Goal: Navigation & Orientation: Find specific page/section

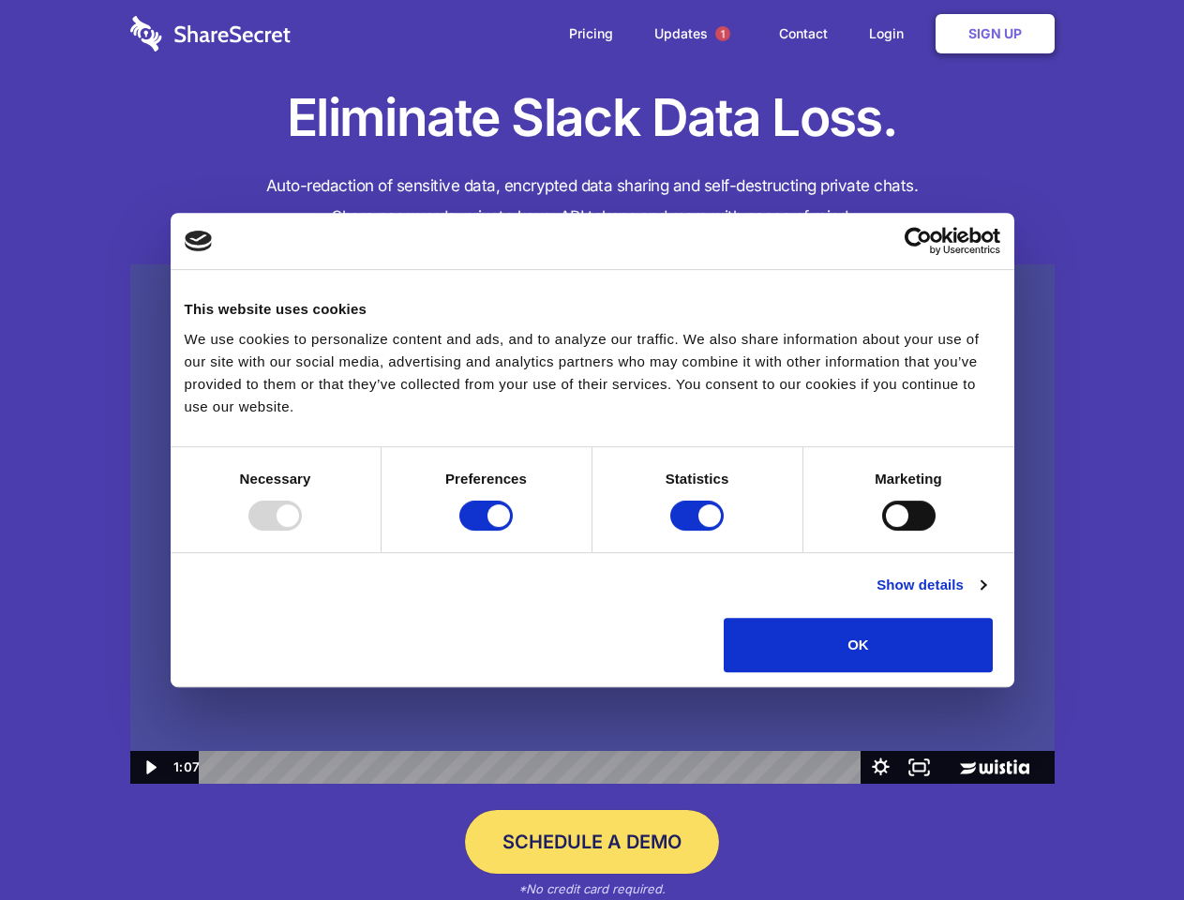
click at [591, 450] on img at bounding box center [592, 524] width 924 height 520
click at [302, 530] on div at bounding box center [274, 515] width 53 height 30
click at [513, 530] on input "Preferences" at bounding box center [485, 515] width 53 height 30
checkbox input "false"
click at [699, 530] on input "Statistics" at bounding box center [696, 515] width 53 height 30
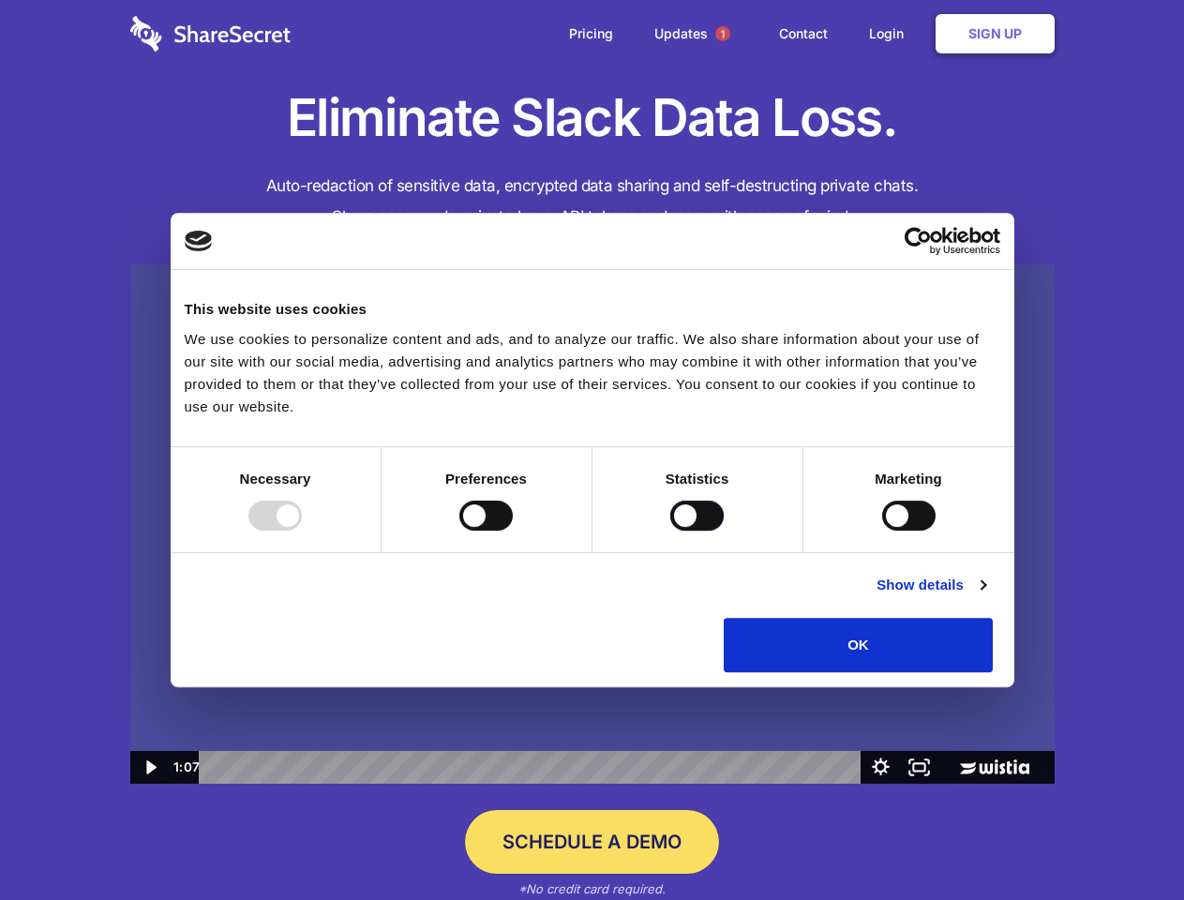
checkbox input "false"
click at [882, 530] on input "Marketing" at bounding box center [908, 515] width 53 height 30
checkbox input "true"
click at [985, 596] on link "Show details" at bounding box center [930, 585] width 109 height 22
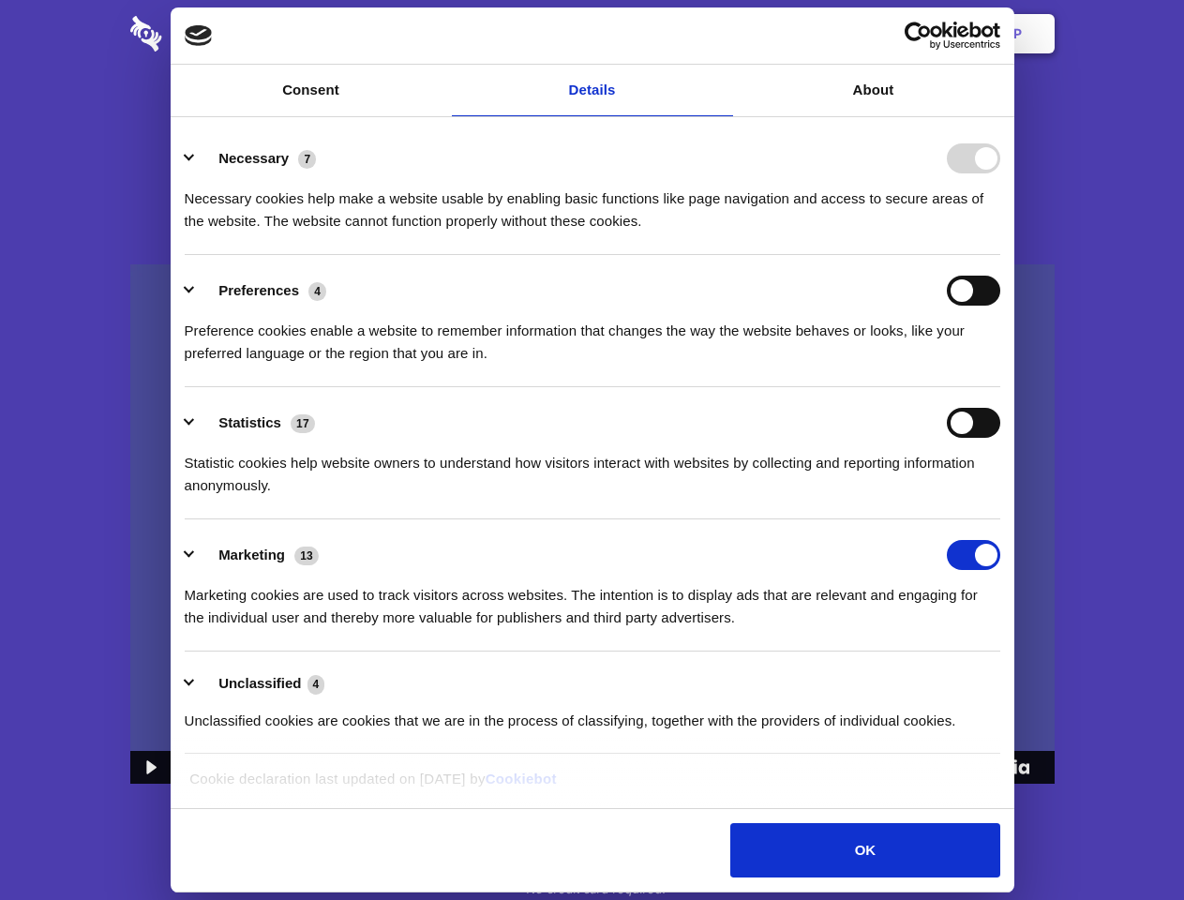
click at [1000, 255] on li "Necessary 7 Necessary cookies help make a website usable by enabling basic func…" at bounding box center [592, 189] width 815 height 132
click at [722, 34] on span "1" at bounding box center [722, 33] width 15 height 15
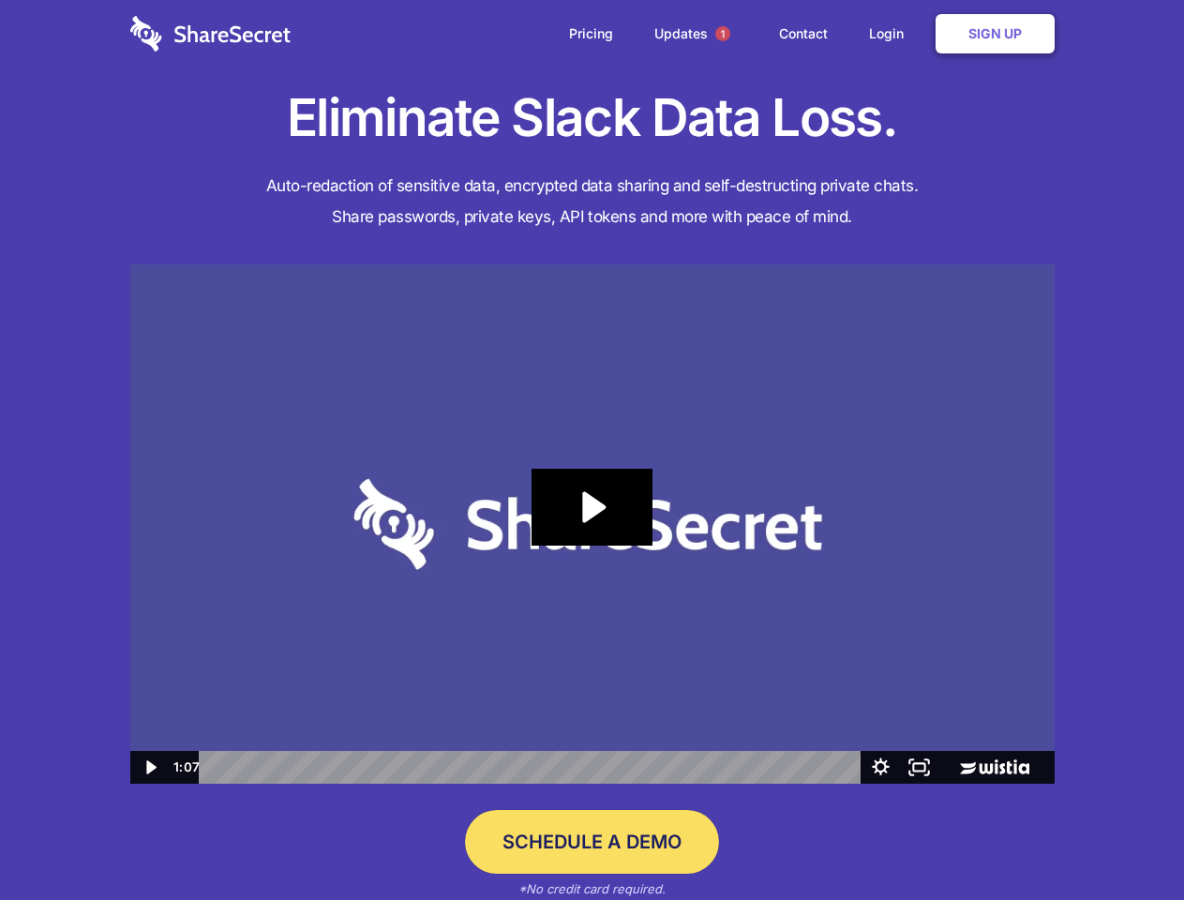
click at [592, 524] on icon "Play Video: Sharesecret Slack Extension" at bounding box center [591, 507] width 120 height 77
